Goal: Navigation & Orientation: Find specific page/section

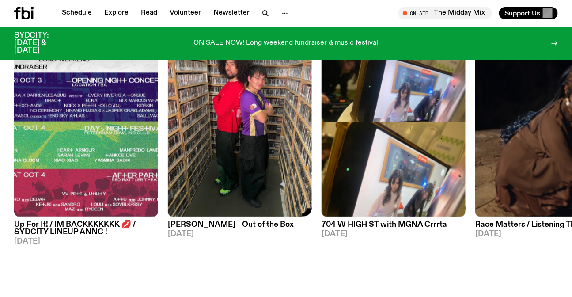
scroll to position [435, 0]
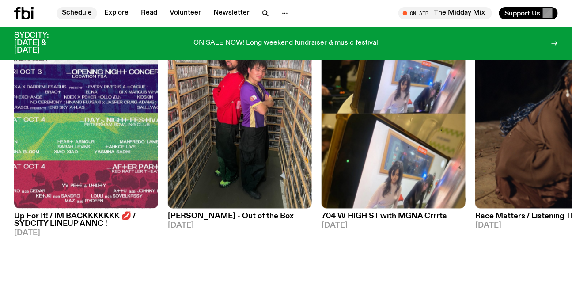
click at [67, 9] on link "Schedule" at bounding box center [77, 13] width 41 height 12
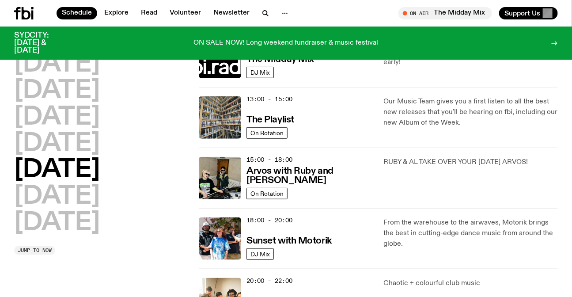
scroll to position [278, 0]
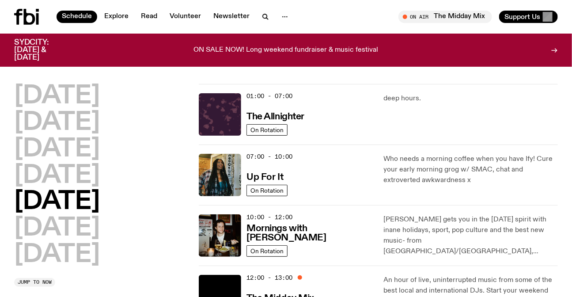
click at [27, 13] on icon at bounding box center [26, 17] width 25 height 16
